Goal: Task Accomplishment & Management: Manage account settings

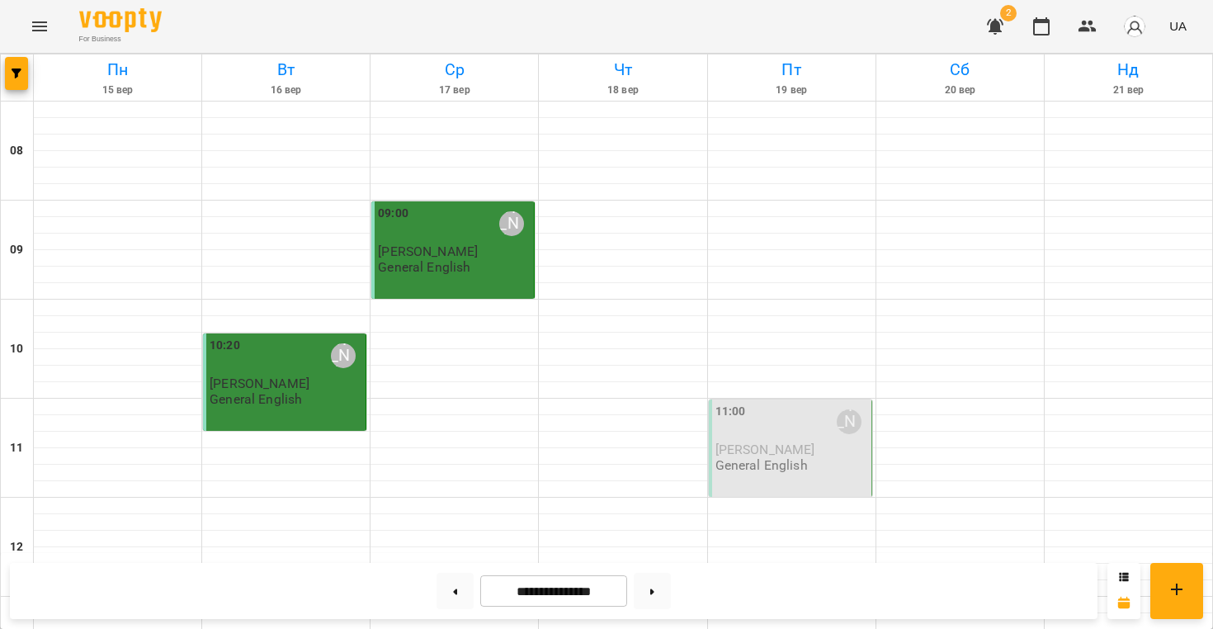
scroll to position [1031, 0]
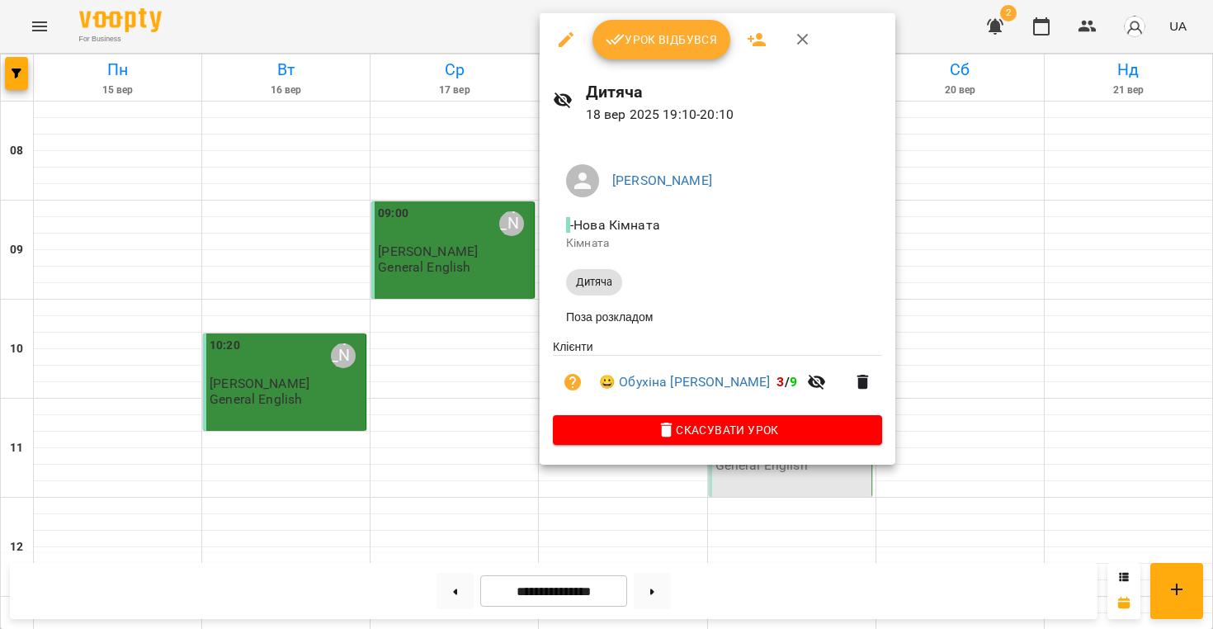
click at [405, 318] on div at bounding box center [606, 314] width 1213 height 629
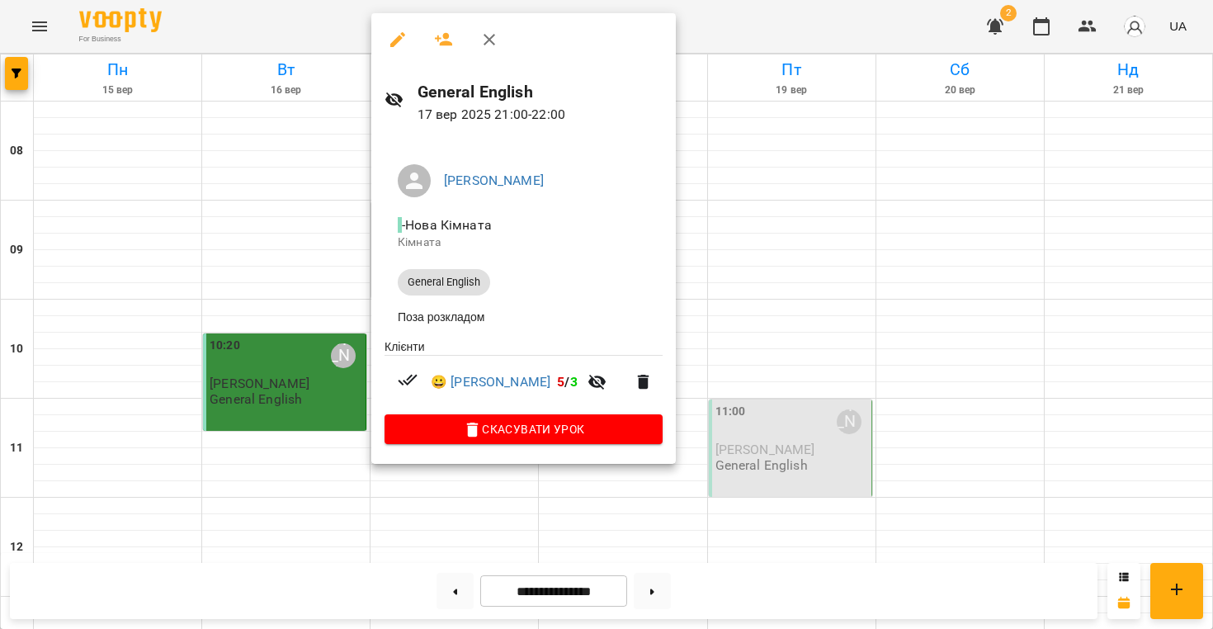
click at [510, 450] on div "[PERSON_NAME] - Нова Кімната Кімната General English Поза розкладом Клієнти 😀 […" at bounding box center [523, 301] width 304 height 327
click at [478, 433] on icon "button" at bounding box center [473, 429] width 12 height 15
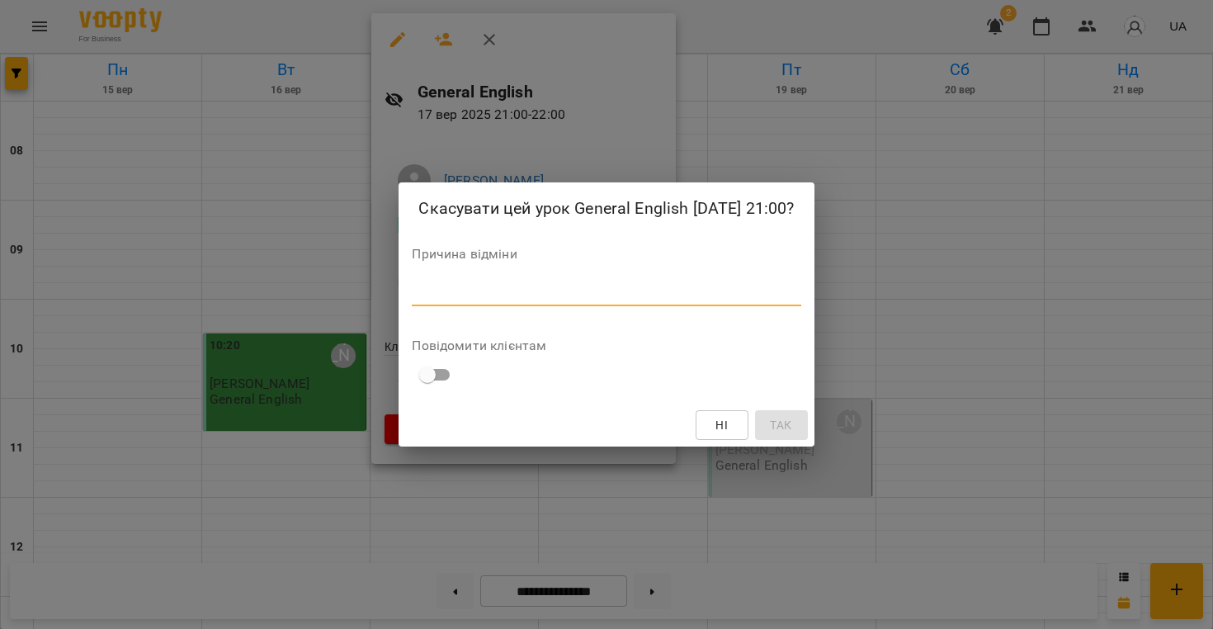
click at [535, 299] on textarea at bounding box center [606, 292] width 389 height 15
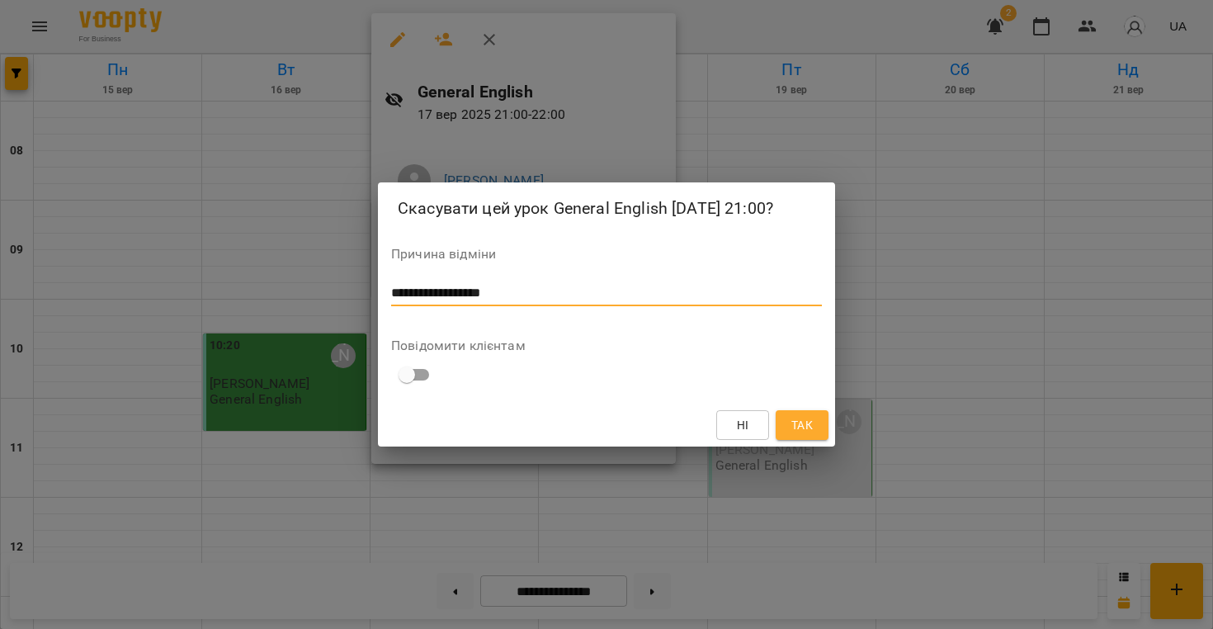
type textarea "**********"
click at [818, 422] on button "Так" at bounding box center [801, 425] width 53 height 30
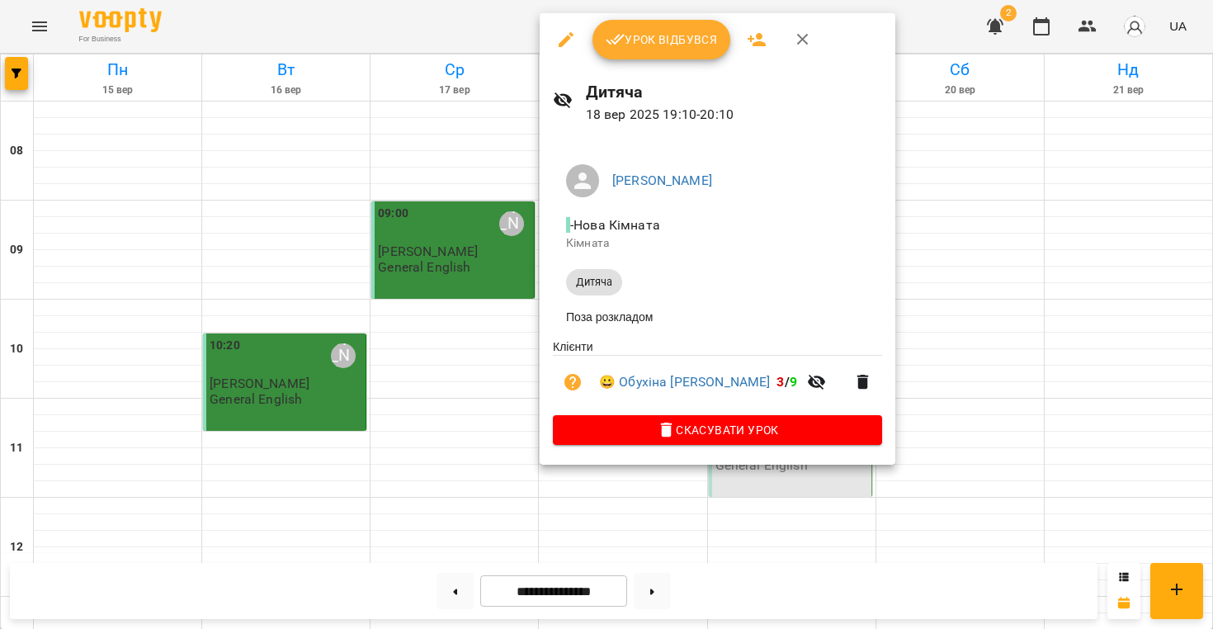
click at [676, 49] on span "Урок відбувся" at bounding box center [661, 40] width 112 height 20
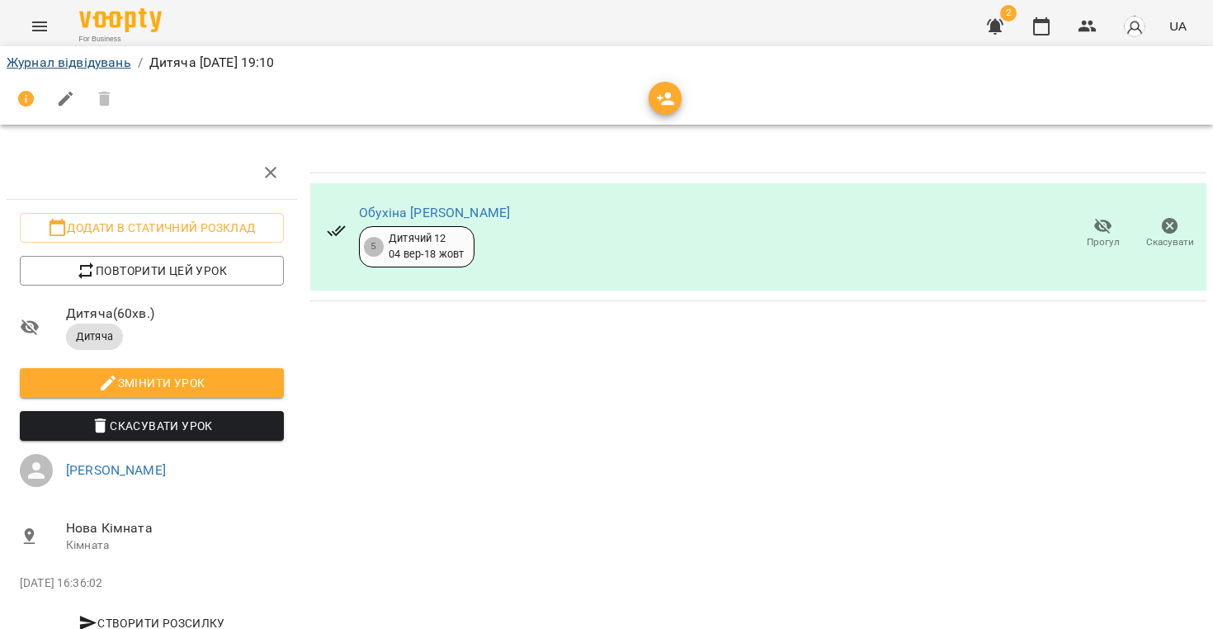
click at [117, 68] on link "Журнал відвідувань" at bounding box center [69, 62] width 125 height 16
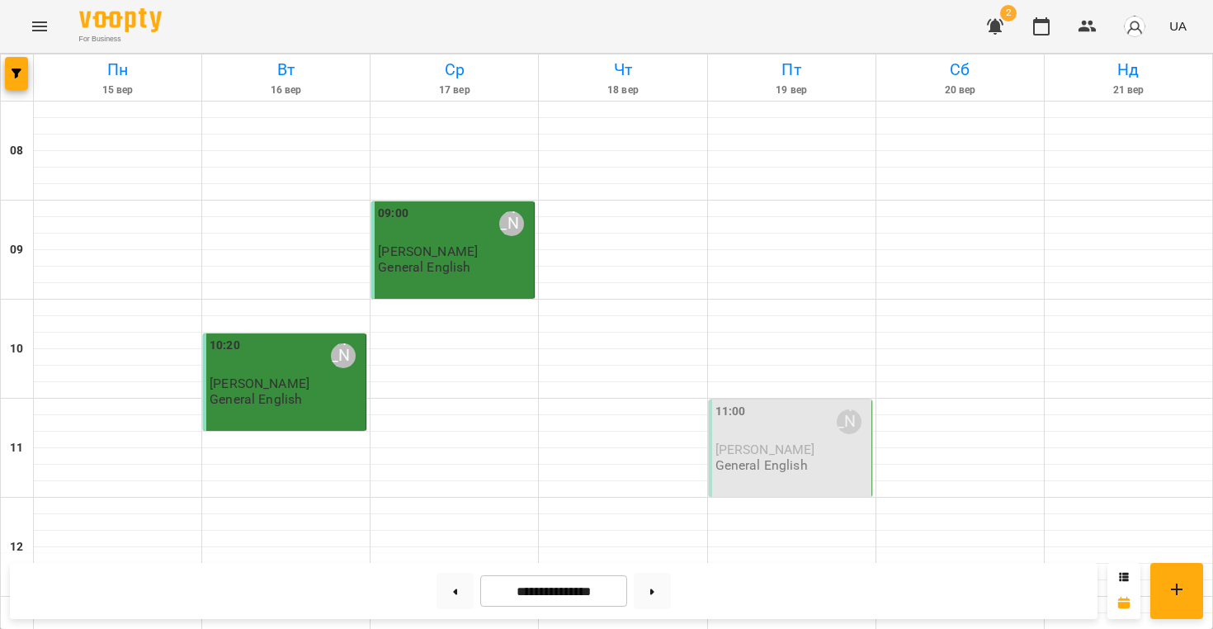
scroll to position [1031, 0]
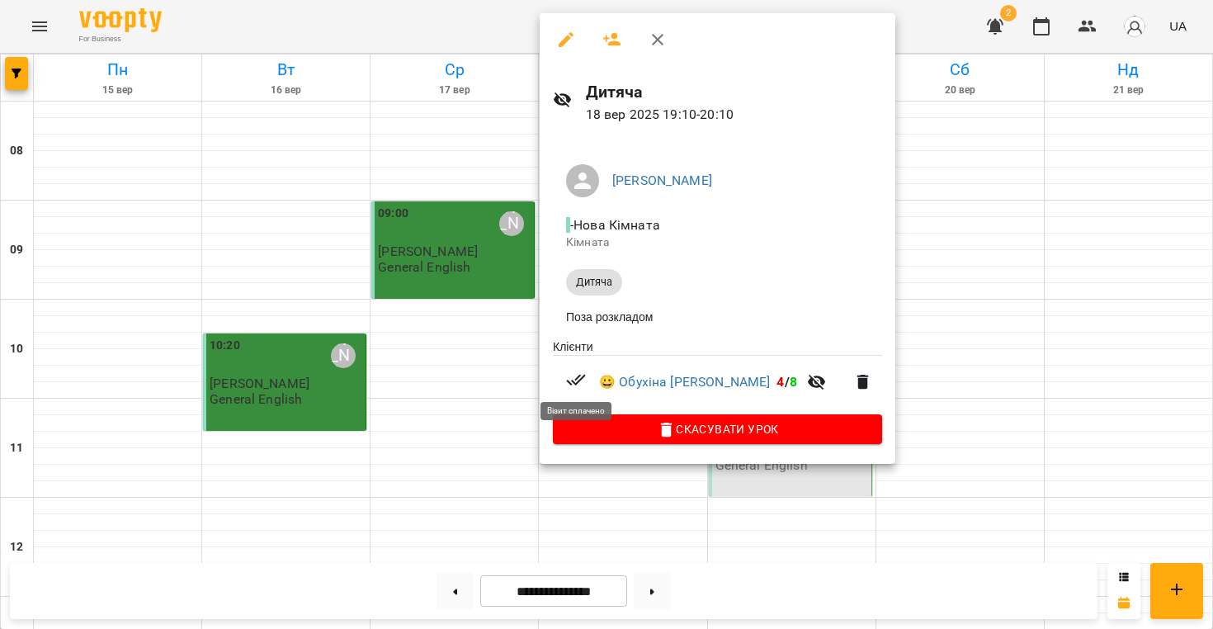
click at [576, 375] on icon at bounding box center [576, 380] width 20 height 20
click at [933, 186] on div at bounding box center [606, 314] width 1213 height 629
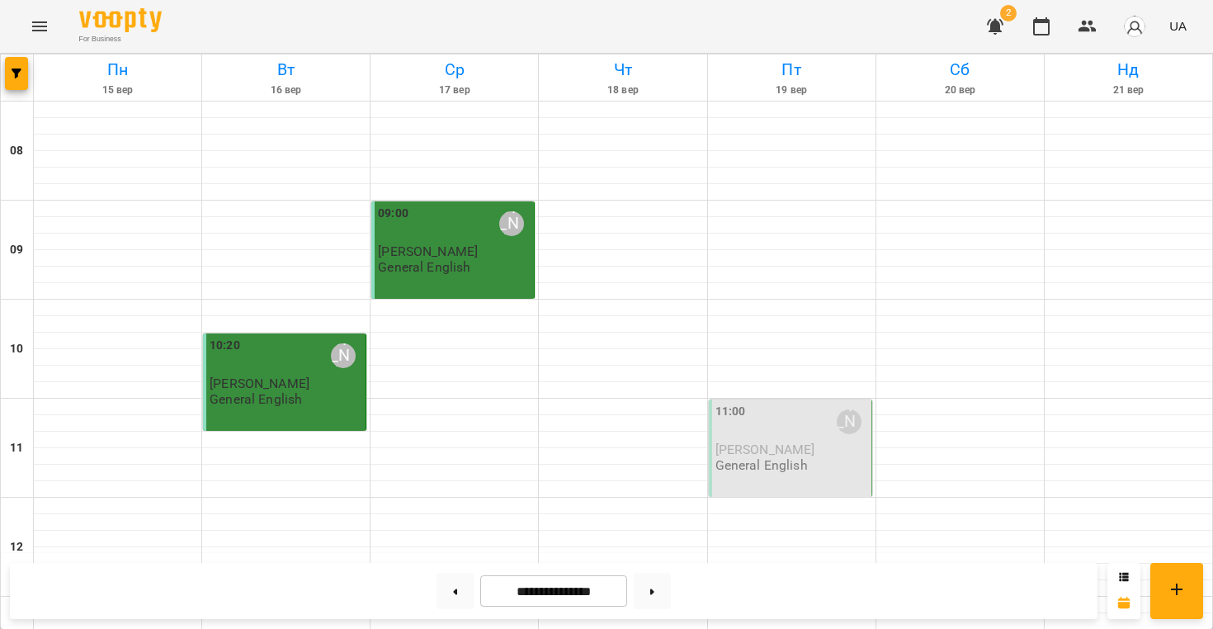
click at [1142, 25] on img "button" at bounding box center [1134, 26] width 23 height 23
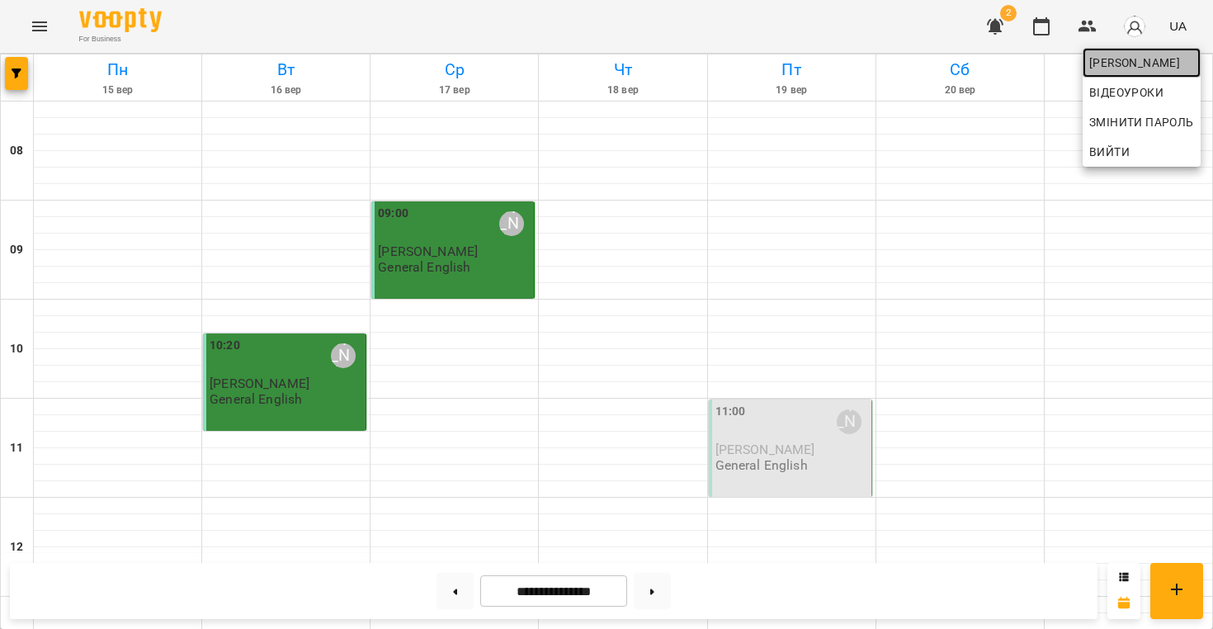
click at [1133, 73] on link "[PERSON_NAME]" at bounding box center [1141, 63] width 118 height 30
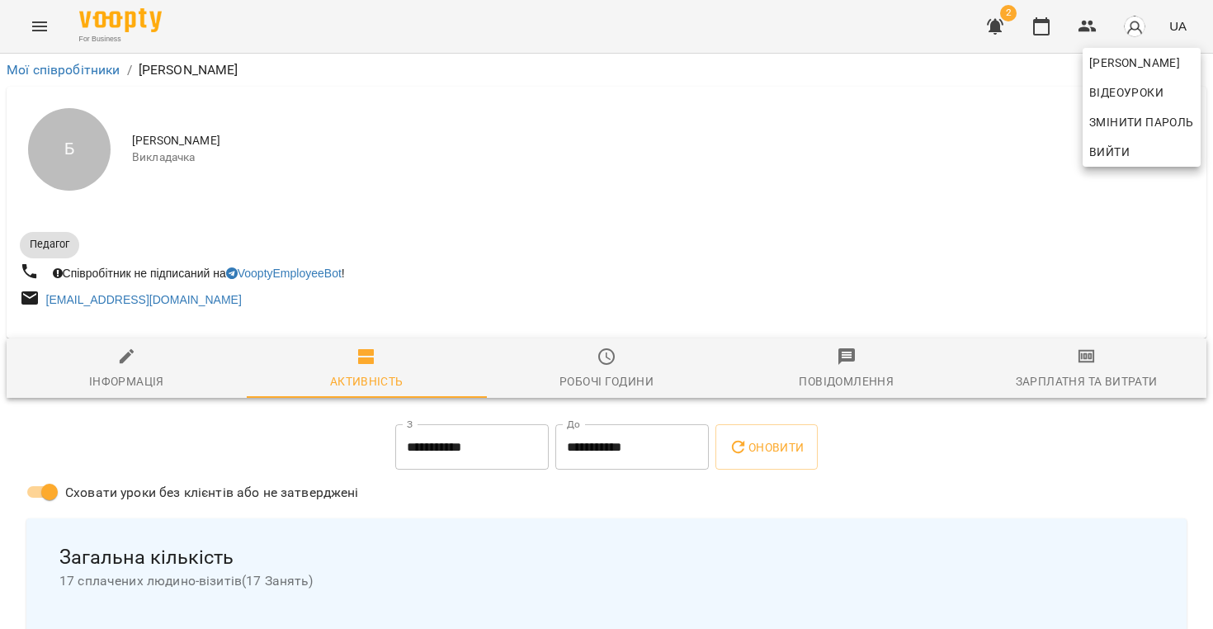
click at [769, 466] on div at bounding box center [606, 314] width 1213 height 629
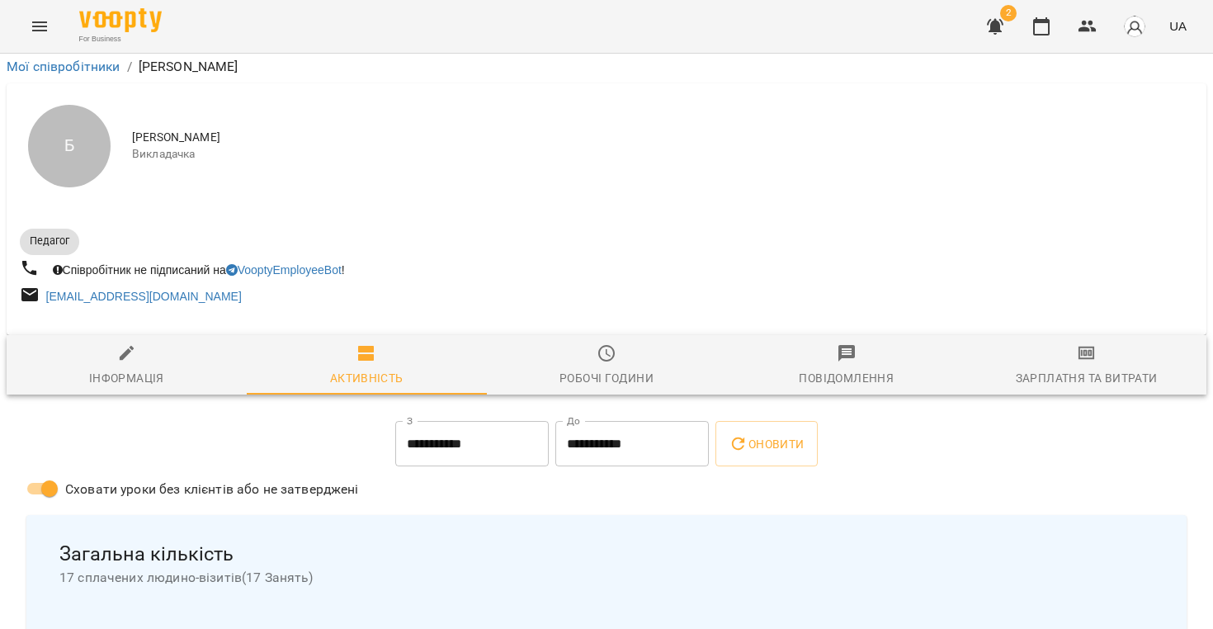
scroll to position [873, 0]
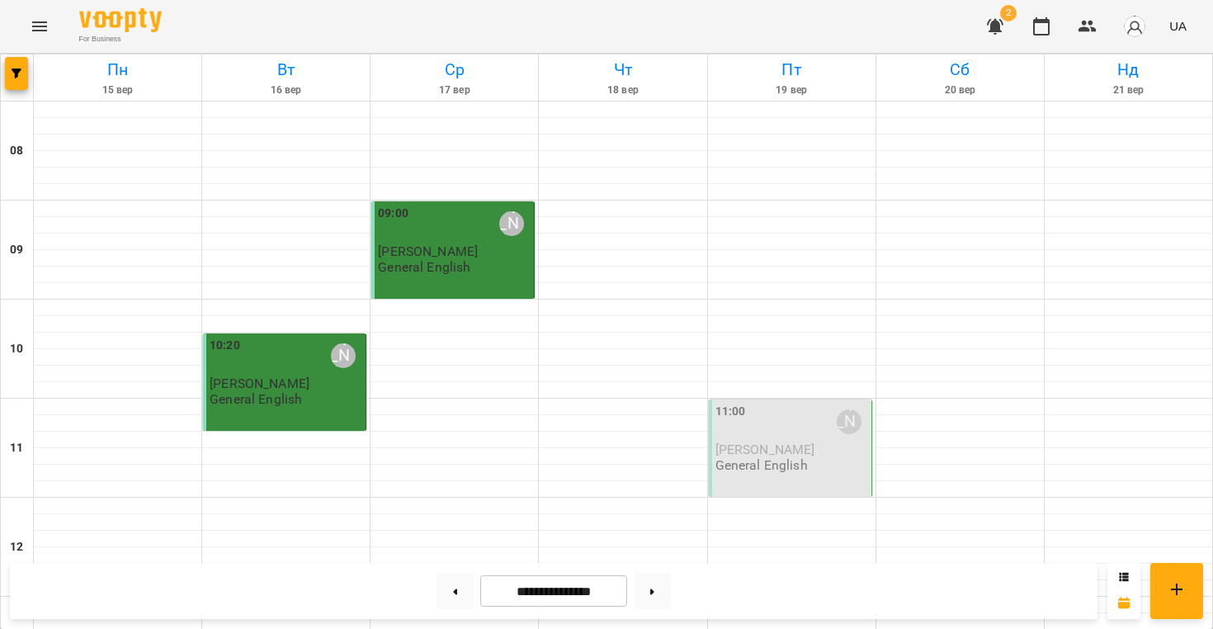
scroll to position [1031, 0]
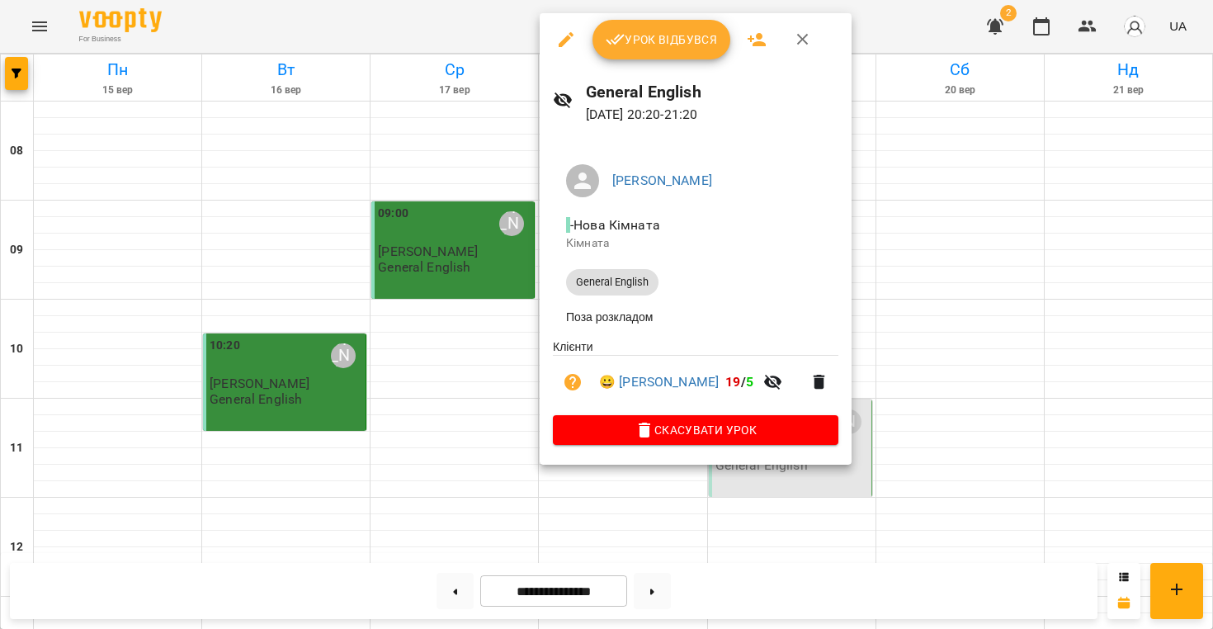
click at [1010, 199] on div at bounding box center [606, 314] width 1213 height 629
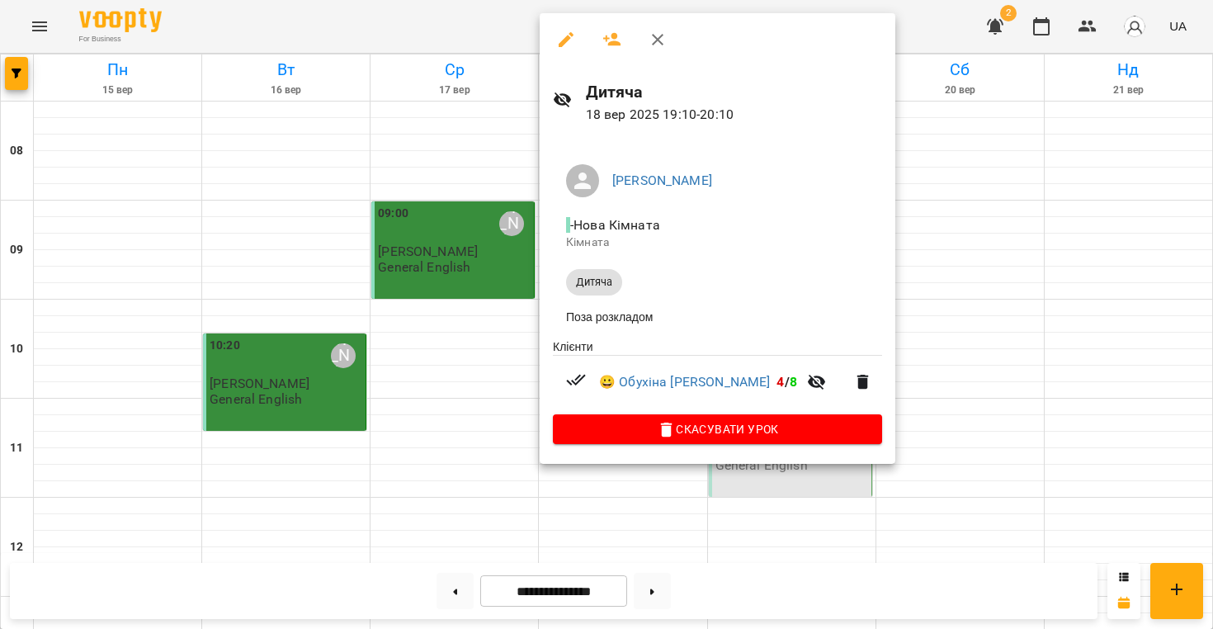
click at [1006, 352] on div at bounding box center [606, 314] width 1213 height 629
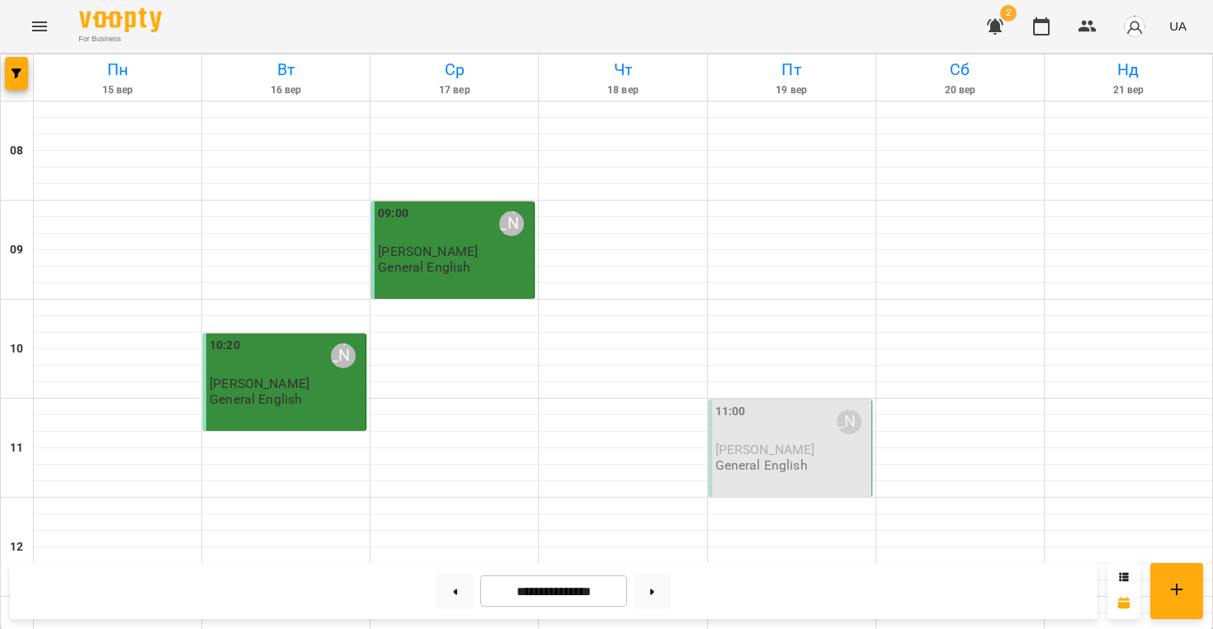
scroll to position [0, 0]
